Goal: Task Accomplishment & Management: Complete application form

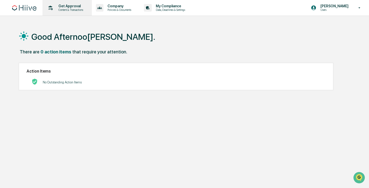
click at [65, 6] on p "Get Approval" at bounding box center [69, 6] width 31 height 4
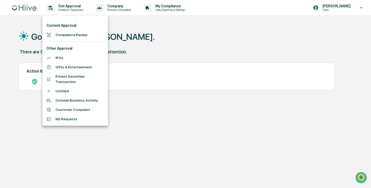
click at [170, 35] on div at bounding box center [185, 94] width 371 height 188
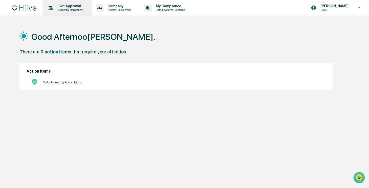
click at [71, 6] on p "Get Approval" at bounding box center [69, 6] width 31 height 4
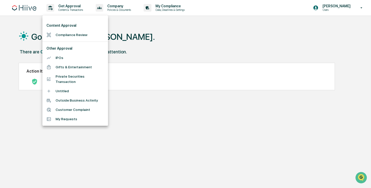
click at [171, 38] on div at bounding box center [185, 94] width 371 height 188
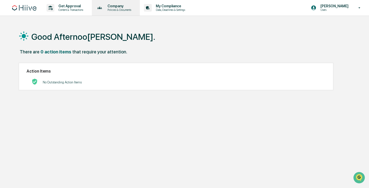
click at [121, 7] on p "Company" at bounding box center [118, 6] width 30 height 4
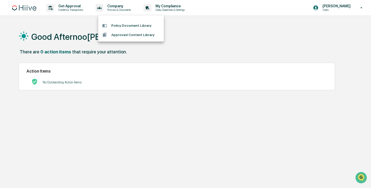
click at [234, 51] on div at bounding box center [185, 94] width 371 height 188
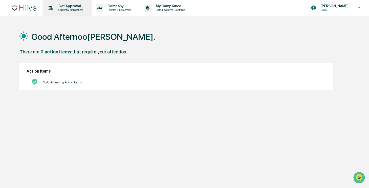
click at [64, 6] on p "Get Approval" at bounding box center [69, 6] width 31 height 4
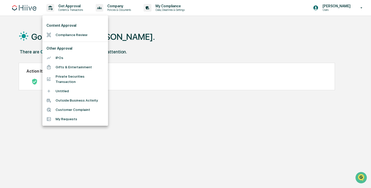
click at [61, 34] on li "Compliance Review" at bounding box center [75, 34] width 66 height 9
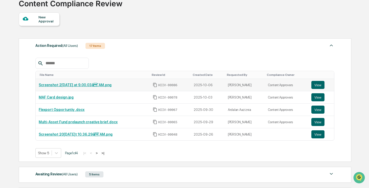
scroll to position [37, 0]
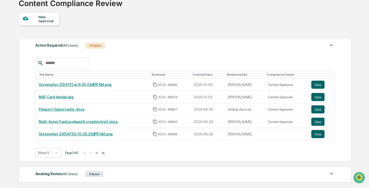
click at [53, 65] on input "text" at bounding box center [64, 63] width 43 height 7
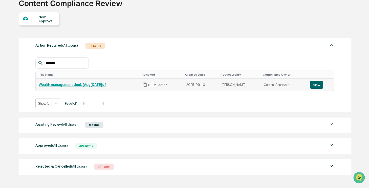
type input "******"
click at [57, 86] on link "Wealth management deck (Aug[DATE]df" at bounding box center [72, 85] width 67 height 4
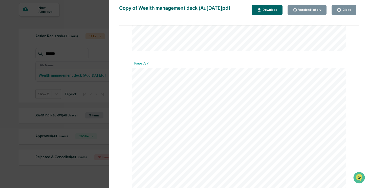
scroll to position [60, 0]
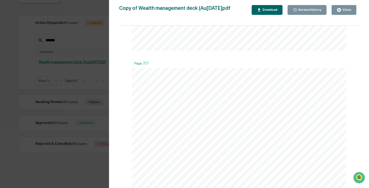
click at [128, 102] on div "Page 1/7 ©The Hiive Company Limited 2025. These presentation materials are conf…" at bounding box center [238, 110] width 239 height 168
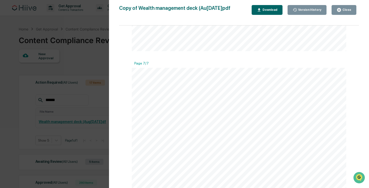
click at [8, 65] on div "Version History 09/[DATE]26 [PERSON_NAME]rea Copy of Wealth management deck (Au…" at bounding box center [184, 94] width 369 height 188
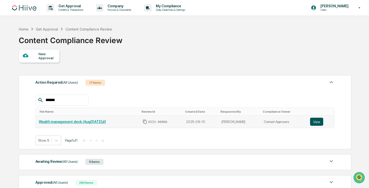
click at [318, 122] on button "View" at bounding box center [316, 122] width 13 height 8
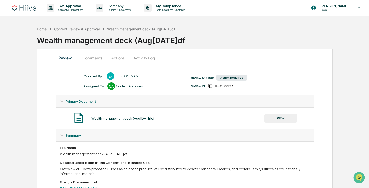
click at [96, 59] on button "Comments" at bounding box center [92, 58] width 28 height 12
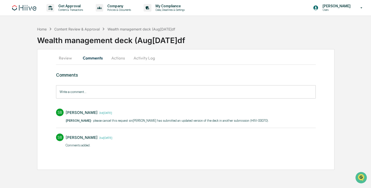
click at [114, 60] on button "Actions" at bounding box center [118, 58] width 23 height 12
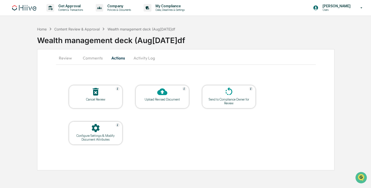
click at [71, 58] on button "Review" at bounding box center [67, 58] width 23 height 12
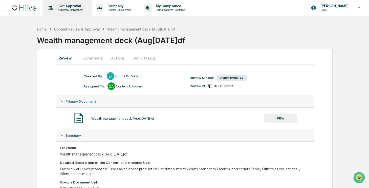
click at [66, 6] on p "Get Approval" at bounding box center [69, 6] width 31 height 4
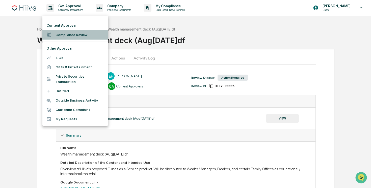
click at [61, 36] on li "Compliance Review" at bounding box center [75, 34] width 66 height 9
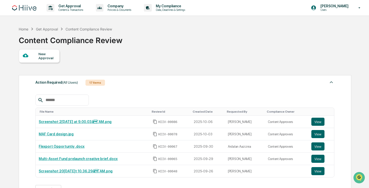
click at [62, 102] on input "text" at bounding box center [64, 100] width 43 height 7
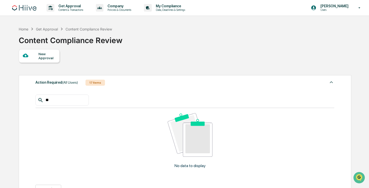
type input "*"
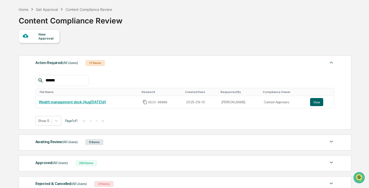
scroll to position [58, 0]
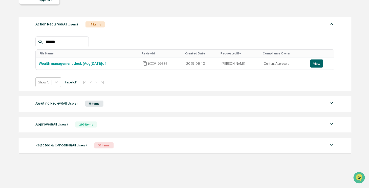
type input "******"
click at [101, 124] on div "Approved (All Users) 293 Items" at bounding box center [184, 124] width 299 height 7
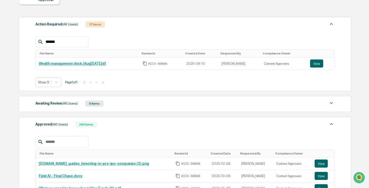
click at [55, 144] on input "text" at bounding box center [64, 142] width 43 height 7
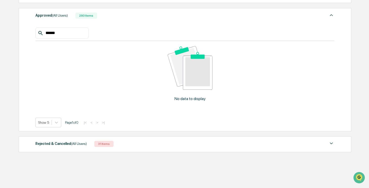
scroll to position [74, 0]
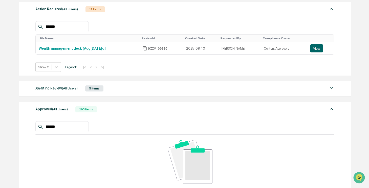
type input "******"
click at [46, 89] on div "Awaiting Review (All Users)" at bounding box center [56, 88] width 42 height 7
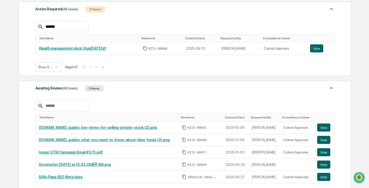
click at [52, 109] on input "text" at bounding box center [64, 106] width 43 height 7
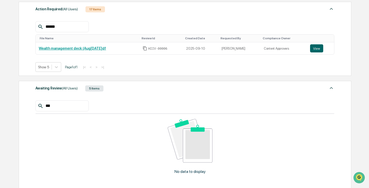
type input "***"
click at [60, 26] on input "******" at bounding box center [64, 26] width 43 height 7
click at [57, 48] on link "Wealth management deck (Aug[DATE]df" at bounding box center [72, 48] width 67 height 4
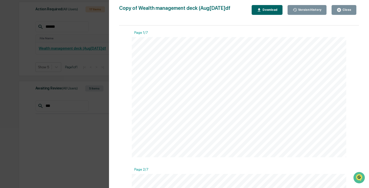
click at [13, 15] on div "Version History 09/[DATE]26 [PERSON_NAME]rea Copy of Wealth management deck (Au…" at bounding box center [184, 94] width 369 height 188
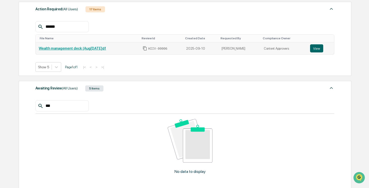
click at [96, 50] on link "Wealth management deck (Aug[DATE]df" at bounding box center [72, 48] width 67 height 4
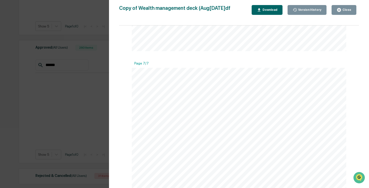
scroll to position [275, 0]
